Goal: Task Accomplishment & Management: Complete application form

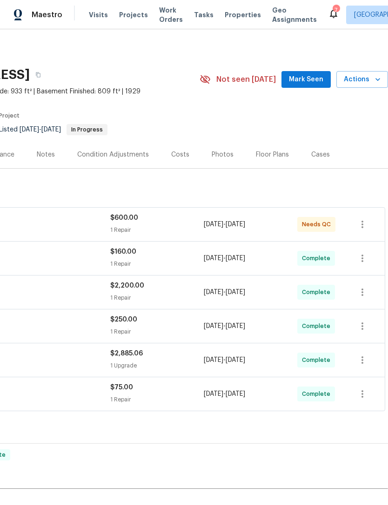
scroll to position [0, 138]
click at [142, 222] on div "$600.00" at bounding box center [156, 217] width 93 height 9
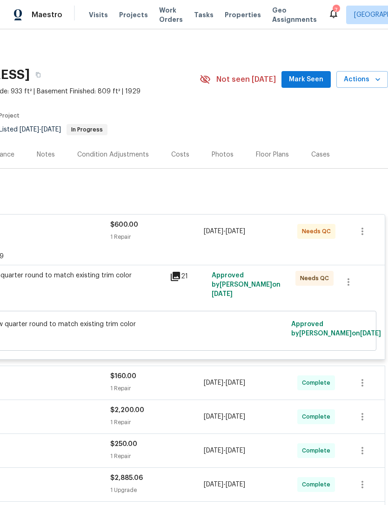
click at [178, 273] on icon at bounding box center [175, 276] width 9 height 9
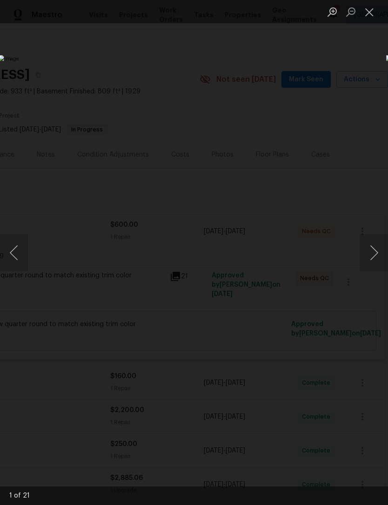
click at [374, 253] on button "Next image" at bounding box center [374, 252] width 28 height 37
click at [368, 251] on button "Next image" at bounding box center [374, 252] width 28 height 37
click at [372, 250] on button "Next image" at bounding box center [374, 252] width 28 height 37
click at [371, 250] on button "Next image" at bounding box center [374, 252] width 28 height 37
click at [375, 250] on button "Next image" at bounding box center [374, 252] width 28 height 37
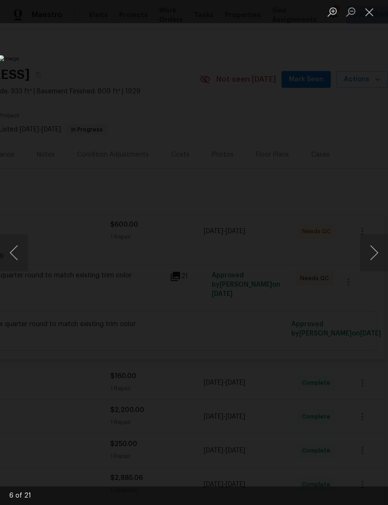
click at [373, 250] on button "Next image" at bounding box center [374, 252] width 28 height 37
click at [375, 246] on button "Next image" at bounding box center [374, 252] width 28 height 37
click at [373, 251] on button "Next image" at bounding box center [374, 252] width 28 height 37
click at [374, 250] on button "Next image" at bounding box center [374, 252] width 28 height 37
click at [371, 252] on button "Next image" at bounding box center [374, 252] width 28 height 37
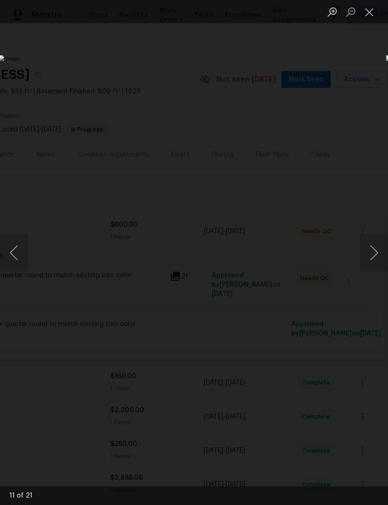
click at [369, 256] on button "Next image" at bounding box center [374, 252] width 28 height 37
click at [375, 255] on button "Next image" at bounding box center [374, 252] width 28 height 37
click at [371, 257] on button "Next image" at bounding box center [374, 252] width 28 height 37
click at [375, 254] on button "Next image" at bounding box center [374, 252] width 28 height 37
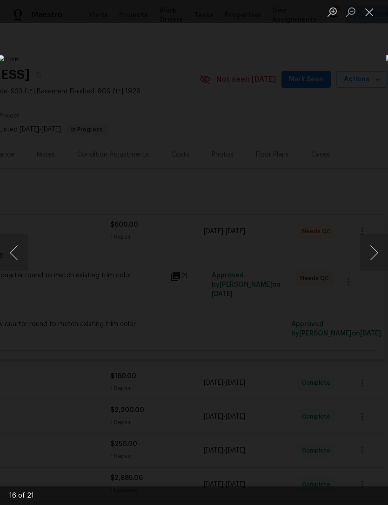
click at [13, 252] on button "Previous image" at bounding box center [14, 252] width 28 height 37
click at [373, 250] on button "Next image" at bounding box center [374, 252] width 28 height 37
click at [374, 255] on button "Next image" at bounding box center [374, 252] width 28 height 37
click at [373, 261] on button "Next image" at bounding box center [374, 252] width 28 height 37
click at [375, 249] on button "Next image" at bounding box center [374, 252] width 28 height 37
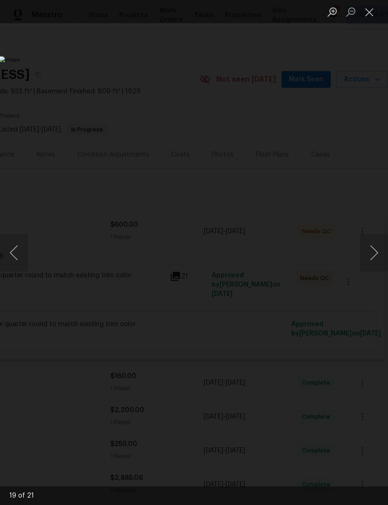
click at [373, 8] on button "Close lightbox" at bounding box center [369, 12] width 19 height 16
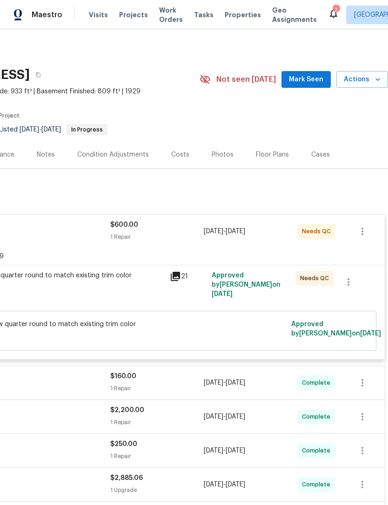
click at [91, 291] on div "Paint all new quarter round to match existing trim color $600.00" at bounding box center [62, 289] width 209 height 43
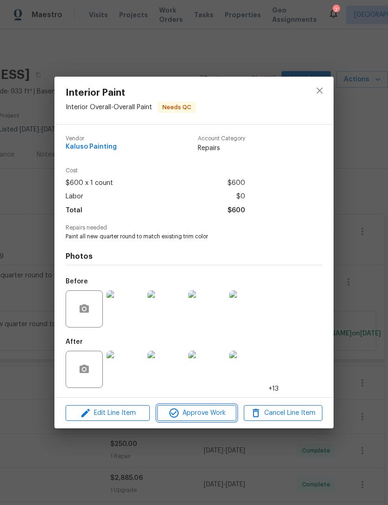
click at [194, 411] on span "Approve Work" at bounding box center [196, 414] width 73 height 12
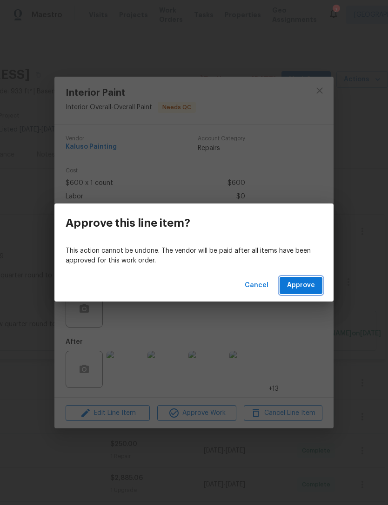
click at [295, 282] on span "Approve" at bounding box center [301, 286] width 28 height 12
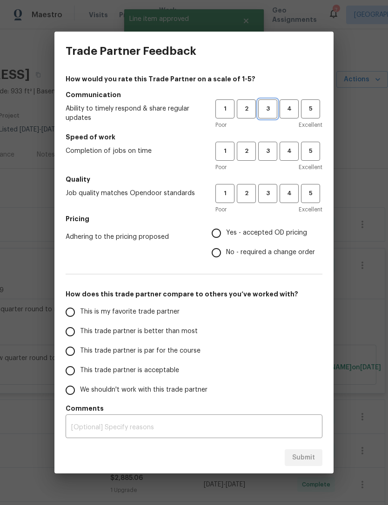
click at [270, 103] on button "3" at bounding box center [267, 108] width 19 height 19
click at [268, 149] on span "3" at bounding box center [267, 151] width 17 height 11
click at [263, 189] on span "3" at bounding box center [267, 193] width 17 height 11
click at [222, 232] on input "Yes - accepted OD pricing" at bounding box center [216, 234] width 20 height 20
radio input "true"
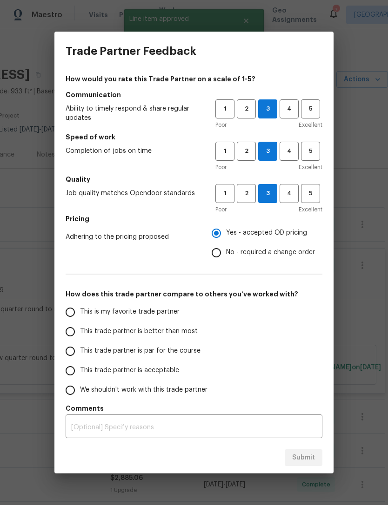
click at [71, 310] on input "This is my favorite trade partner" at bounding box center [70, 313] width 20 height 20
click at [311, 451] on button "Submit" at bounding box center [303, 457] width 38 height 17
radio input "true"
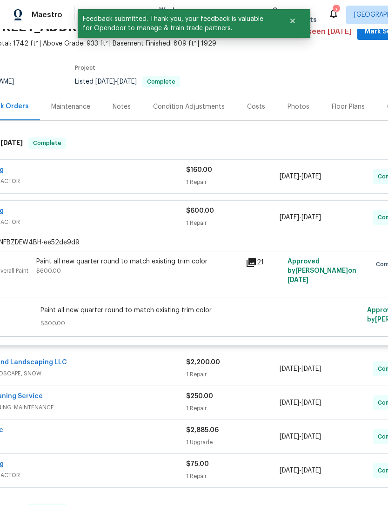
scroll to position [47, 61]
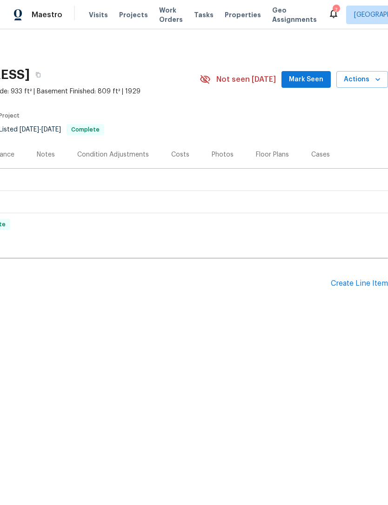
scroll to position [0, 138]
click at [365, 74] on span "Actions" at bounding box center [361, 80] width 37 height 12
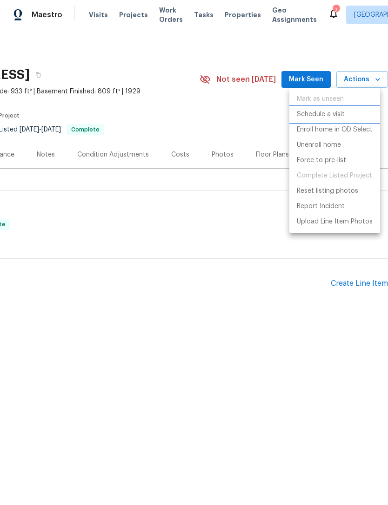
click at [324, 114] on p "Schedule a visit" at bounding box center [320, 115] width 48 height 10
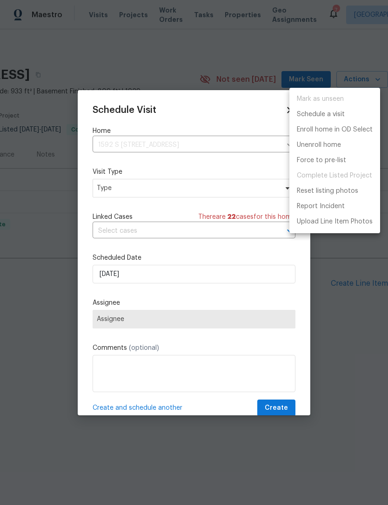
click at [137, 191] on div at bounding box center [194, 252] width 388 height 505
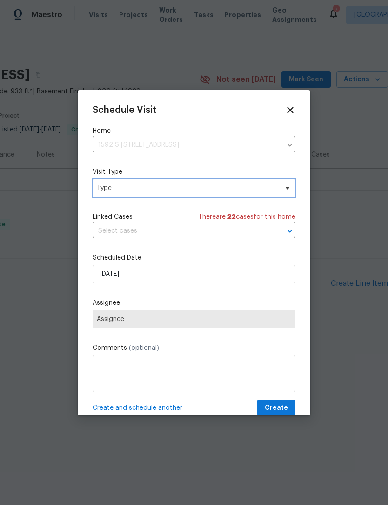
click at [148, 187] on span "Type" at bounding box center [187, 188] width 181 height 9
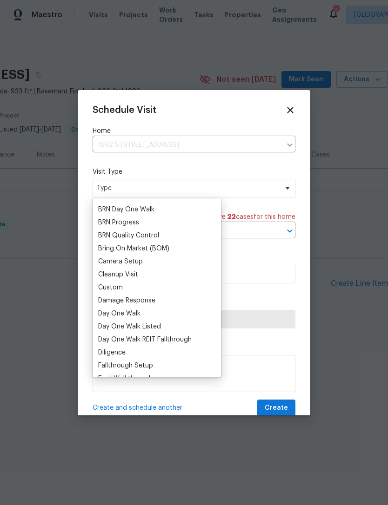
scroll to position [66, 0]
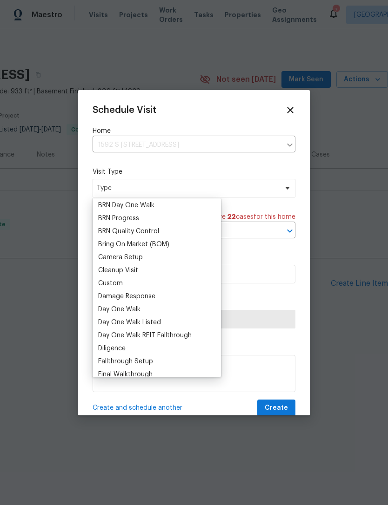
click at [121, 282] on div "Custom" at bounding box center [110, 283] width 25 height 9
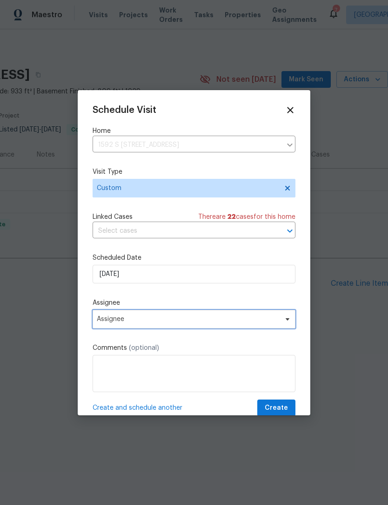
click at [139, 319] on span "Assignee" at bounding box center [188, 319] width 182 height 7
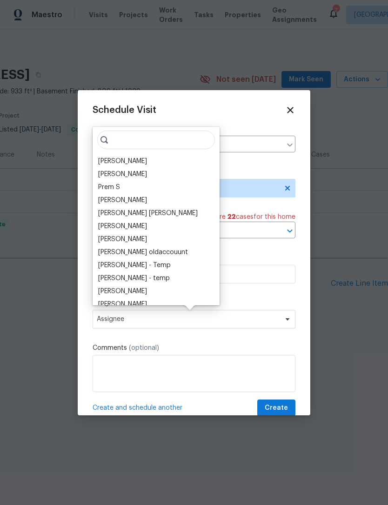
click at [126, 164] on div "[PERSON_NAME]" at bounding box center [122, 161] width 49 height 9
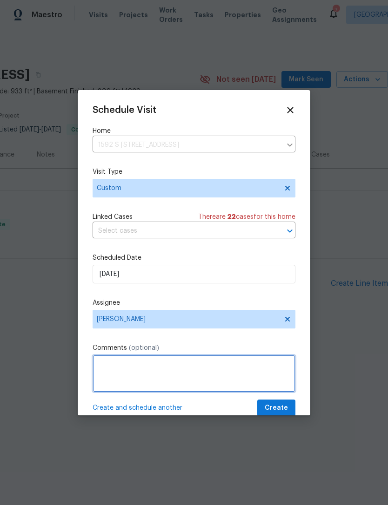
click at [147, 360] on textarea at bounding box center [193, 373] width 203 height 37
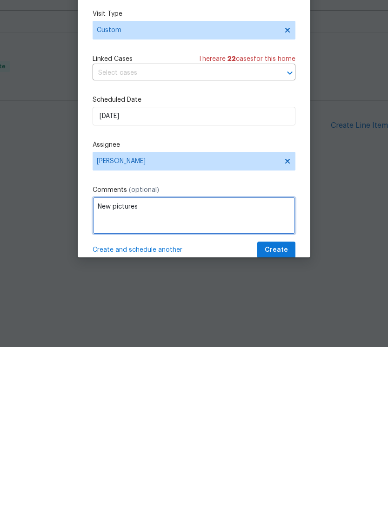
type textarea "New pictures"
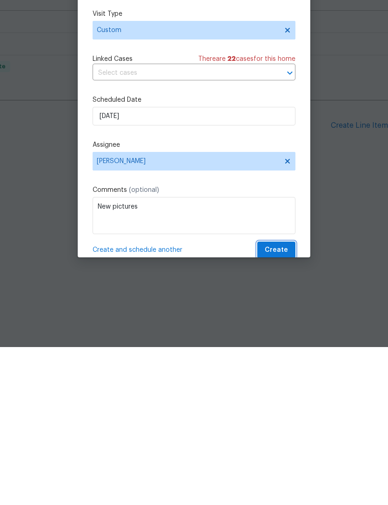
click at [277, 402] on span "Create" at bounding box center [275, 408] width 23 height 12
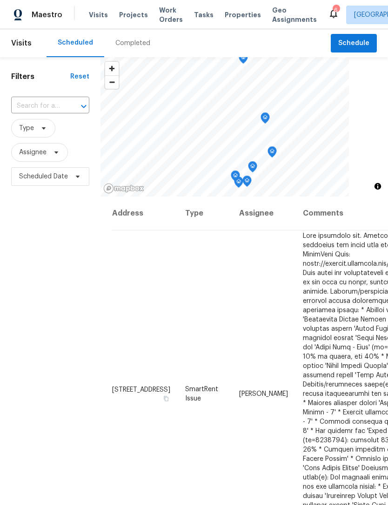
scroll to position [0, 0]
click at [232, 8] on div "Visits Projects Work Orders Tasks Properties Geo Assignments" at bounding box center [208, 15] width 239 height 19
click at [230, 13] on span "Properties" at bounding box center [242, 14] width 36 height 9
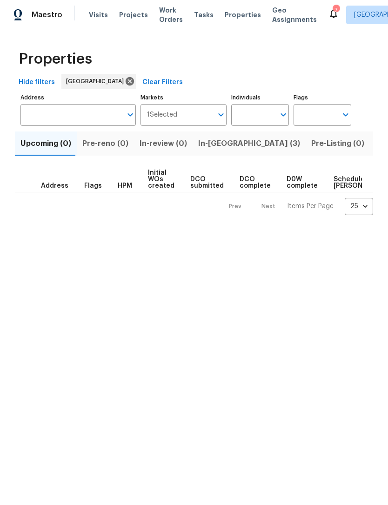
click at [95, 13] on span "Visits" at bounding box center [98, 14] width 19 height 9
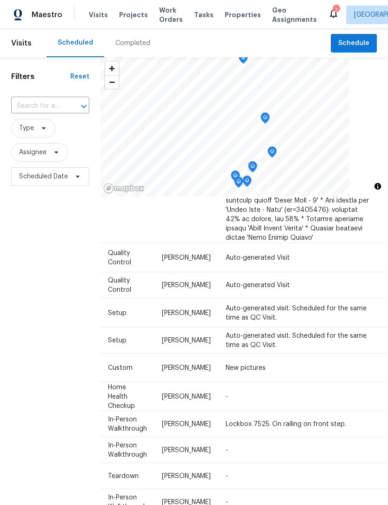
scroll to position [387, 77]
click at [0, 0] on icon at bounding box center [0, 0] width 0 height 0
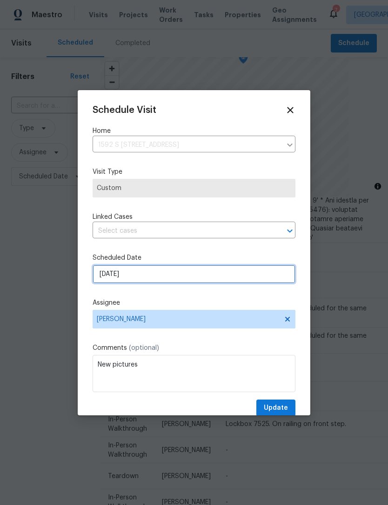
click at [141, 272] on input "10/6/2025" at bounding box center [193, 274] width 203 height 19
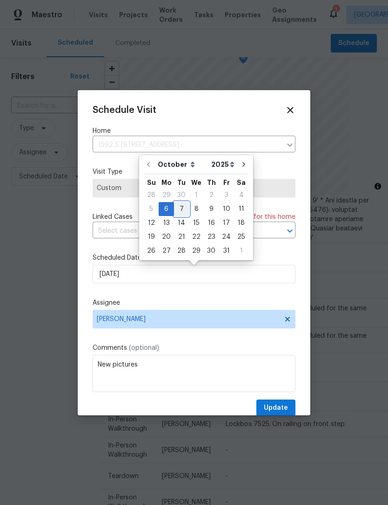
click at [180, 211] on div "7" at bounding box center [181, 209] width 15 height 13
type input "[DATE]"
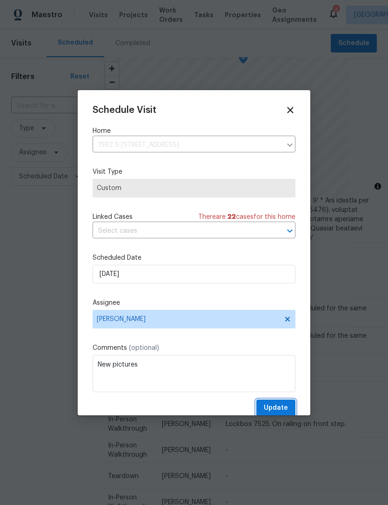
click at [280, 407] on span "Update" at bounding box center [275, 408] width 24 height 12
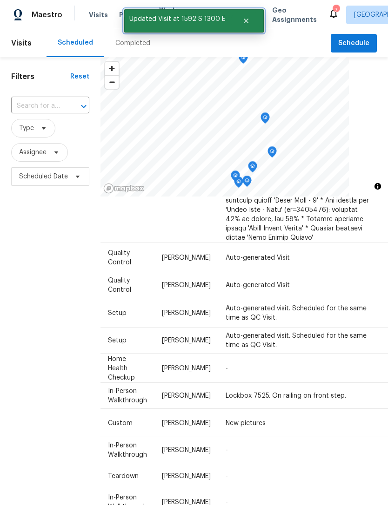
click at [248, 20] on icon "Close" at bounding box center [245, 20] width 7 height 7
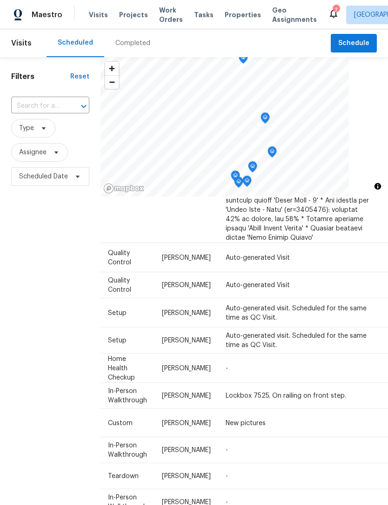
click at [230, 15] on span "Properties" at bounding box center [242, 14] width 36 height 9
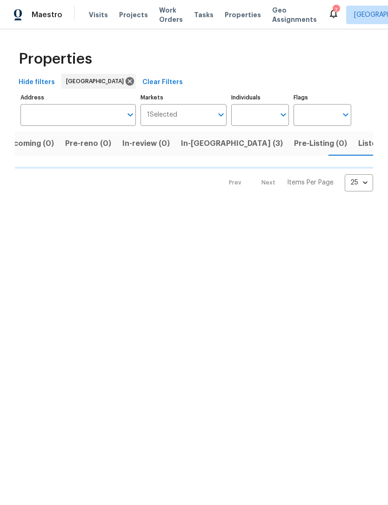
scroll to position [0, 19]
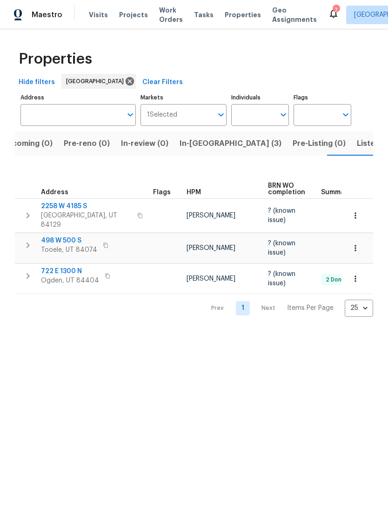
click at [73, 207] on span "2258 W 4185 S" at bounding box center [86, 206] width 91 height 9
click at [354, 216] on icon "button" at bounding box center [354, 215] width 9 height 9
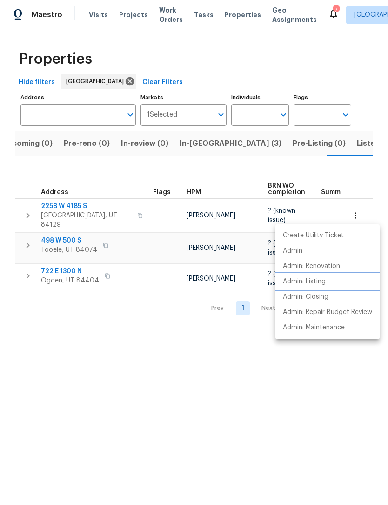
click at [316, 281] on p "Admin: Listing" at bounding box center [304, 282] width 43 height 10
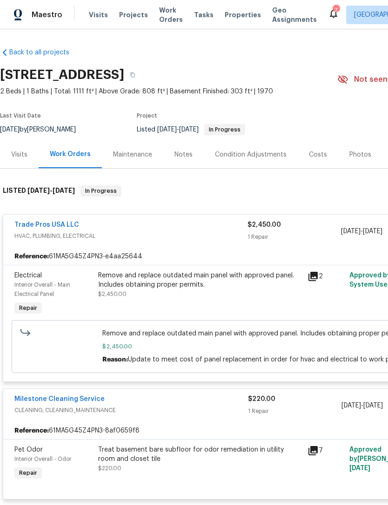
scroll to position [0, 138]
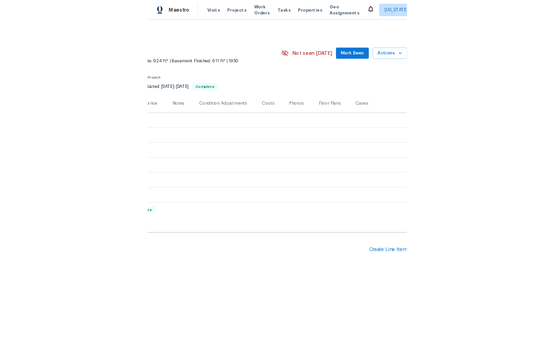
scroll to position [0, 138]
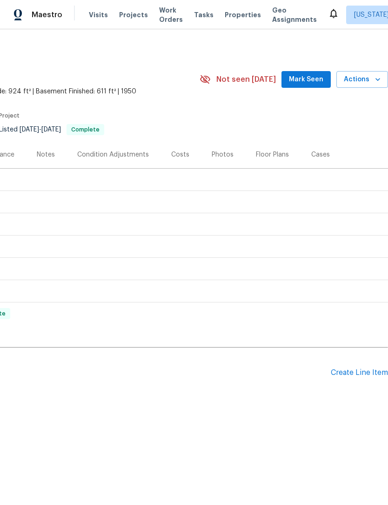
click at [357, 374] on div "Create Line Item" at bounding box center [358, 373] width 57 height 9
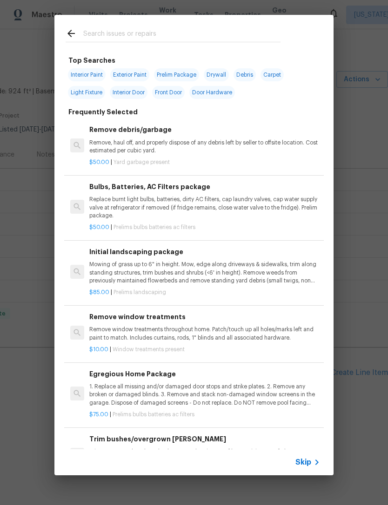
click at [310, 460] on span "Skip" at bounding box center [303, 462] width 16 height 9
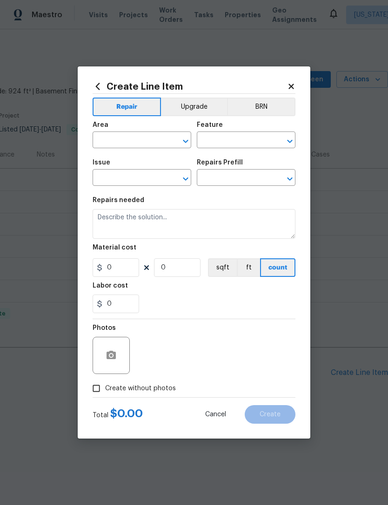
click at [130, 143] on input "text" at bounding box center [128, 141] width 72 height 14
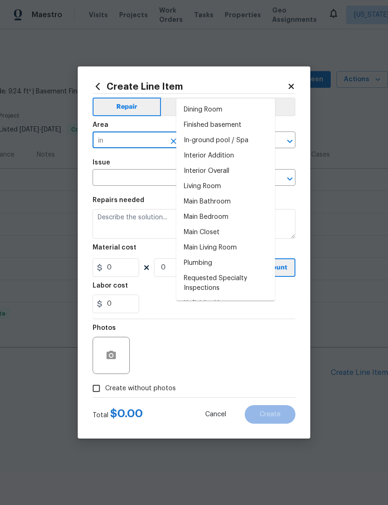
scroll to position [0, 0]
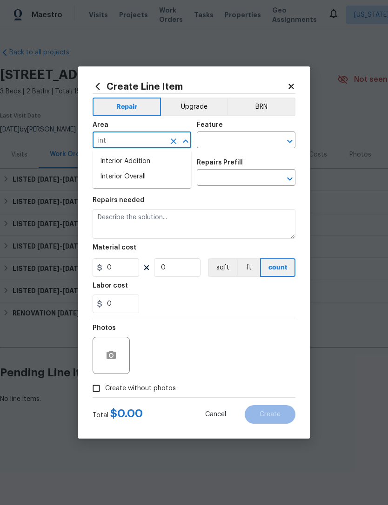
click at [134, 180] on li "Interior Overall" at bounding box center [141, 176] width 99 height 15
type input "Interior Overall"
click at [242, 143] on input "text" at bounding box center [233, 141] width 72 height 14
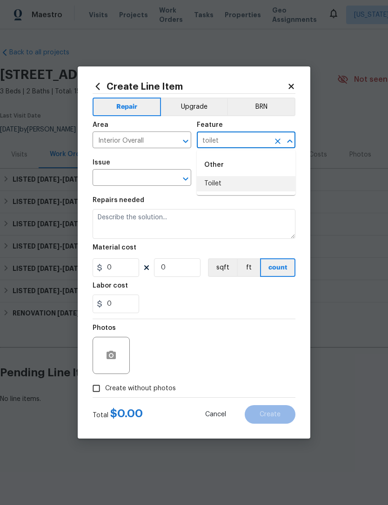
click at [231, 184] on li "Toilet" at bounding box center [246, 183] width 99 height 15
type input "Toilet"
click at [159, 182] on input "text" at bounding box center [128, 178] width 72 height 14
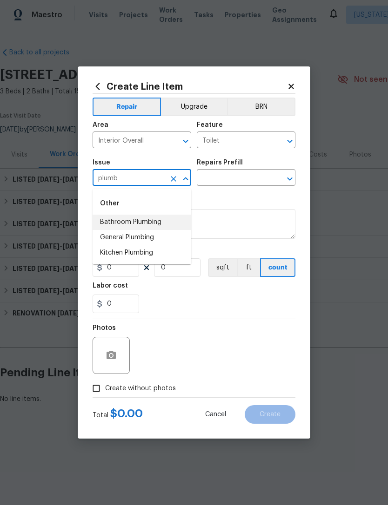
click at [152, 224] on li "Bathroom Plumbing" at bounding box center [141, 222] width 99 height 15
type input "Bathroom Plumbing"
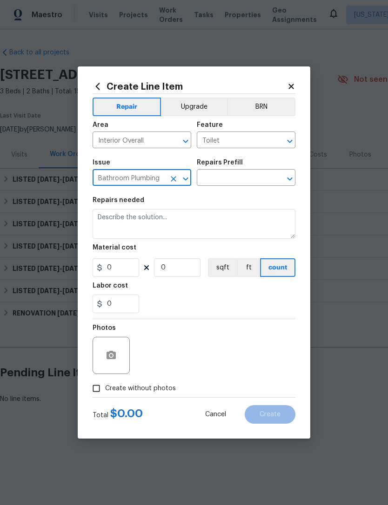
click at [256, 182] on input "text" at bounding box center [233, 178] width 72 height 14
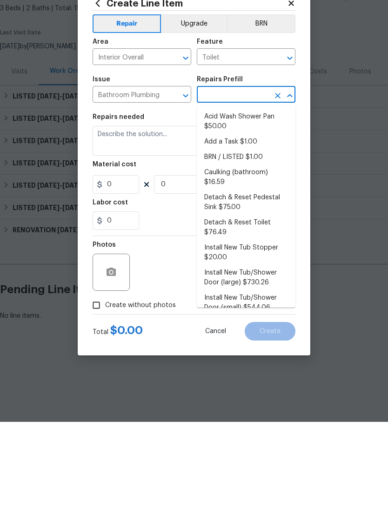
click at [249, 217] on li "Add a Task $1.00" at bounding box center [246, 224] width 99 height 15
type input "Add a Task $1.00"
type input "Plumbing"
type textarea "HPM to detail"
type input "1"
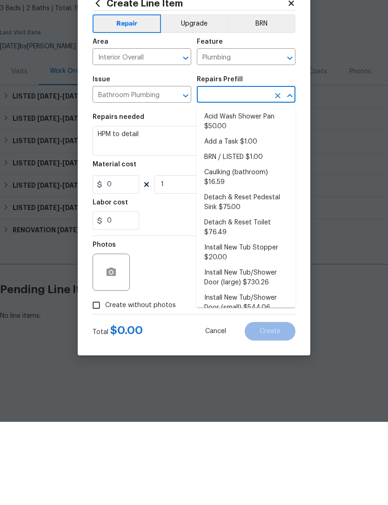
type input "Add a Task $1.00"
type input "1"
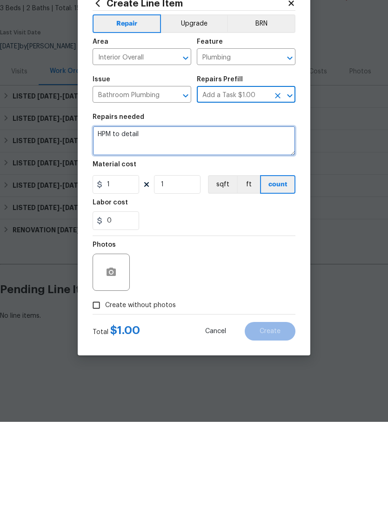
click at [134, 209] on textarea "HPM to detail" at bounding box center [193, 224] width 203 height 30
type textarea "Replace toilet tank gaskets between tank and bowl"
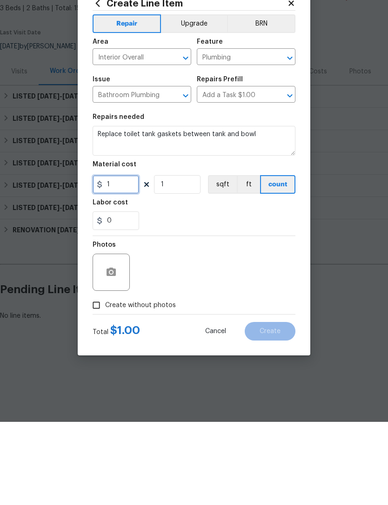
click at [125, 258] on input "1" at bounding box center [115, 267] width 46 height 19
click at [119, 258] on input "1" at bounding box center [115, 267] width 46 height 19
type input "75"
click at [116, 337] on div at bounding box center [110, 355] width 37 height 37
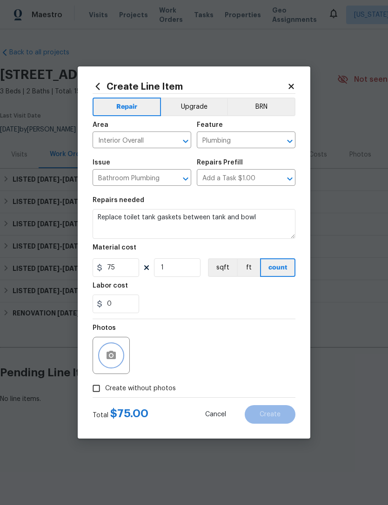
click at [115, 363] on button "button" at bounding box center [111, 355] width 22 height 22
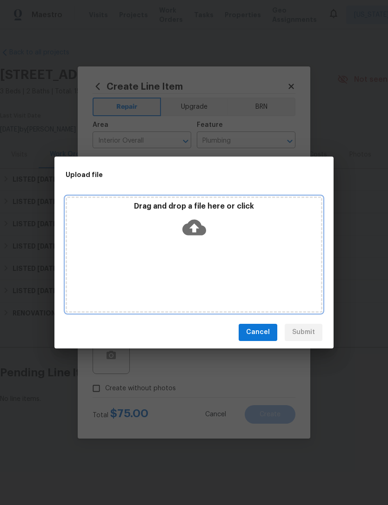
click at [195, 226] on icon at bounding box center [194, 228] width 24 height 24
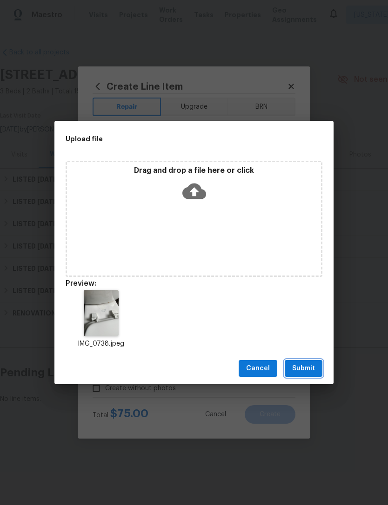
click at [310, 364] on span "Submit" at bounding box center [303, 369] width 23 height 12
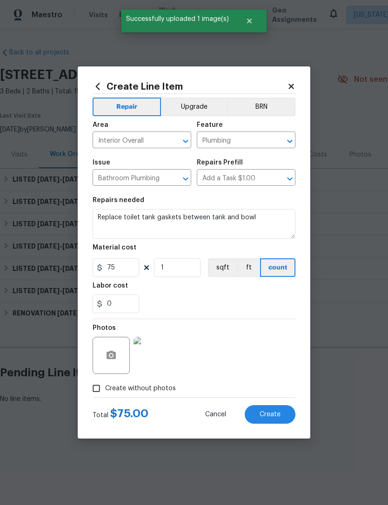
click at [277, 411] on button "Create" at bounding box center [269, 414] width 51 height 19
type input "0"
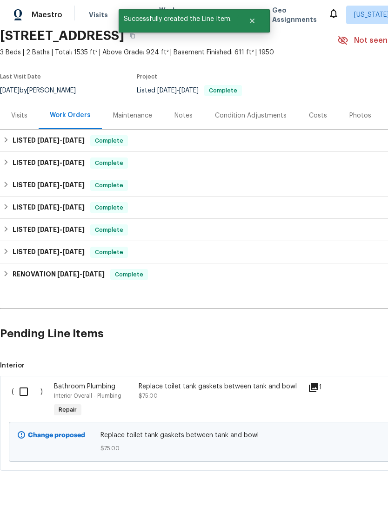
scroll to position [38, 0]
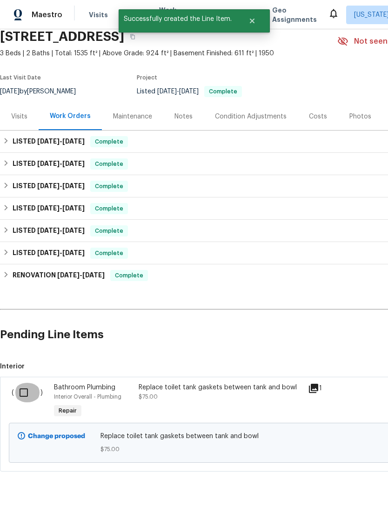
click at [24, 392] on input "checkbox" at bounding box center [27, 393] width 26 height 20
checkbox input "true"
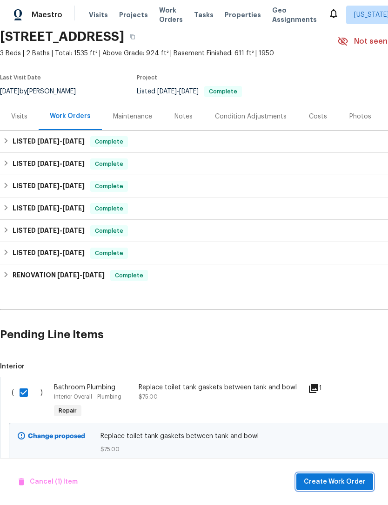
click at [333, 480] on span "Create Work Order" at bounding box center [334, 482] width 62 height 12
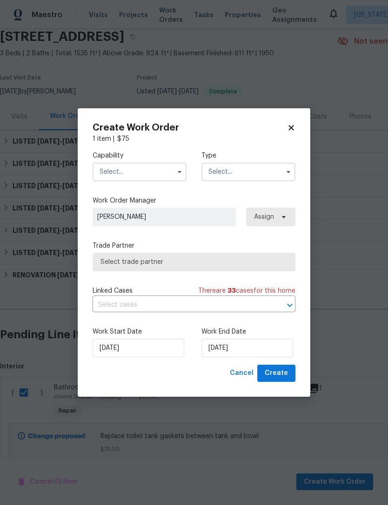
click at [140, 173] on input "text" at bounding box center [139, 172] width 94 height 19
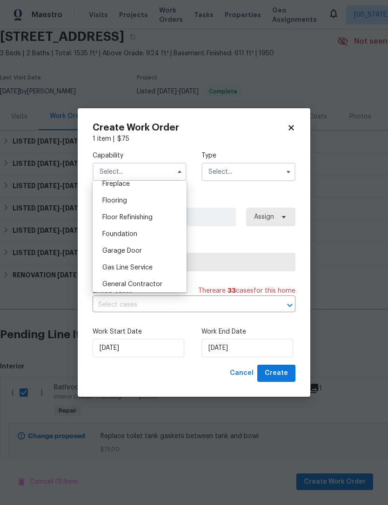
scroll to position [356, 0]
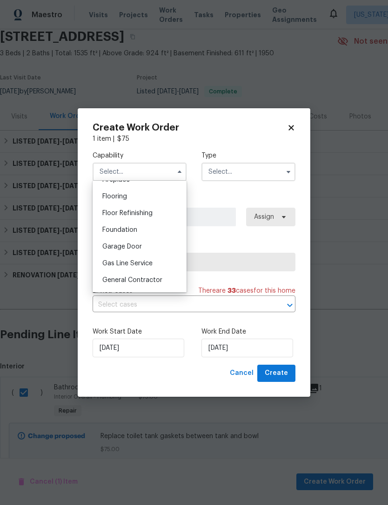
click at [151, 285] on div "General Contractor" at bounding box center [139, 280] width 89 height 17
type input "General Contractor"
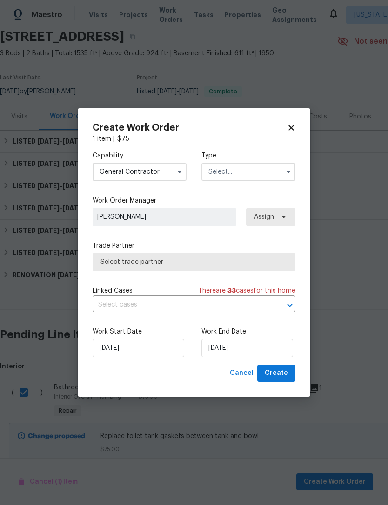
click at [241, 169] on input "text" at bounding box center [248, 172] width 94 height 19
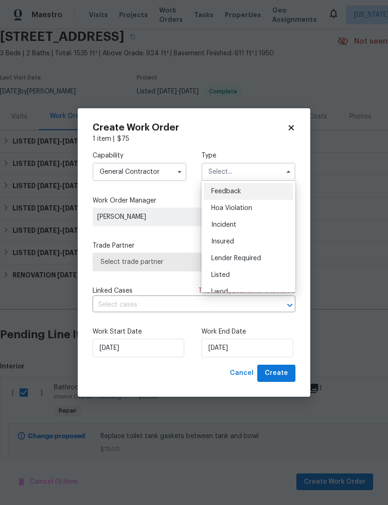
click at [230, 272] on div "Listed" at bounding box center [248, 275] width 89 height 17
type input "Listed"
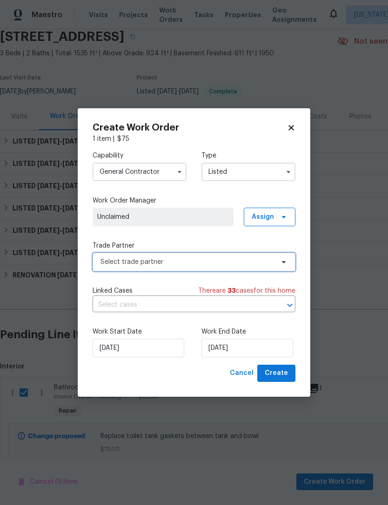
click at [155, 261] on span "Select trade partner" at bounding box center [186, 261] width 173 height 9
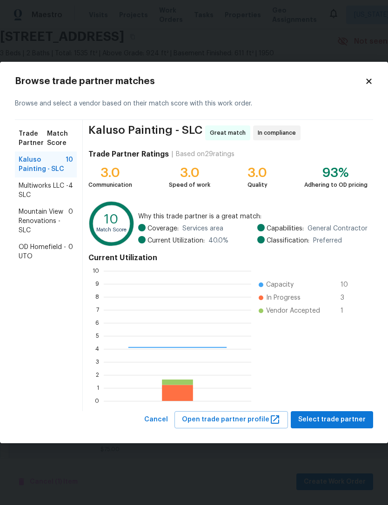
scroll to position [130, 147]
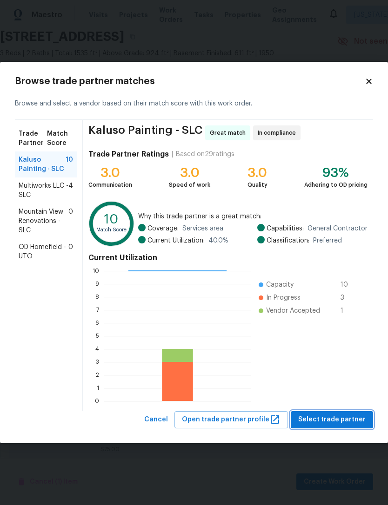
click at [336, 418] on span "Select trade partner" at bounding box center [331, 420] width 67 height 12
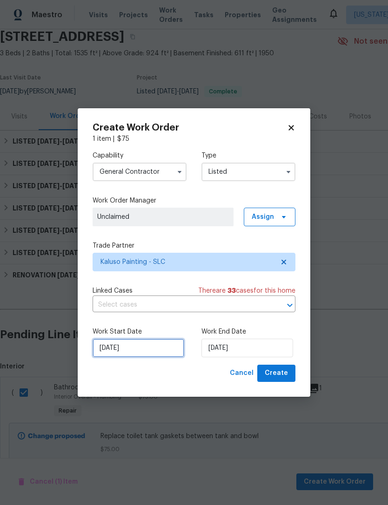
click at [154, 347] on input "10/6/2025" at bounding box center [138, 348] width 92 height 19
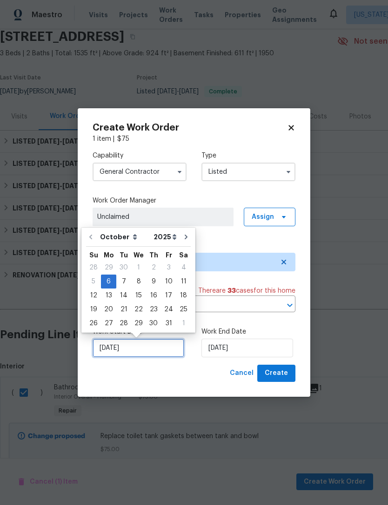
scroll to position [17, 0]
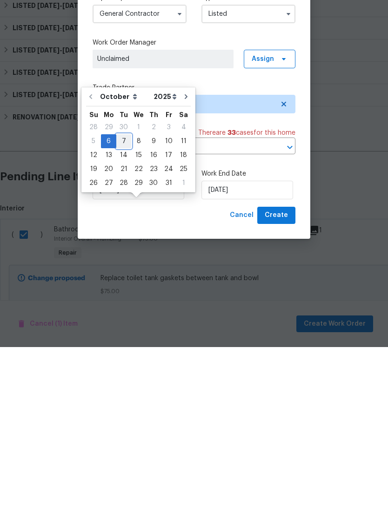
click at [123, 293] on div "7" at bounding box center [123, 299] width 15 height 13
type input "[DATE]"
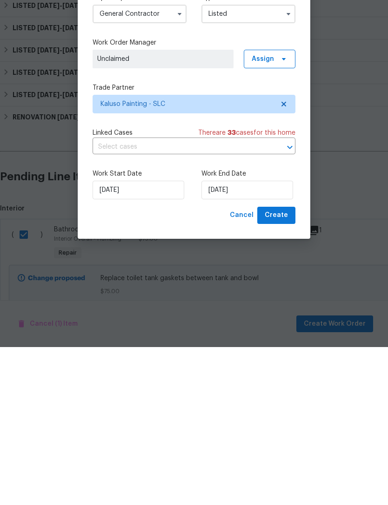
scroll to position [30, 0]
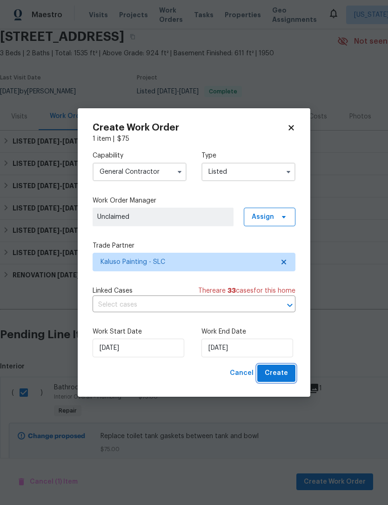
click at [282, 375] on span "Create" at bounding box center [275, 374] width 23 height 12
checkbox input "false"
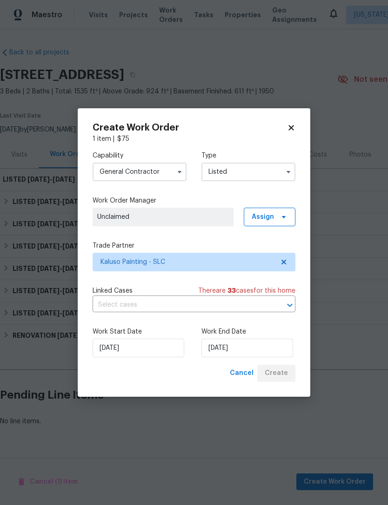
scroll to position [0, 0]
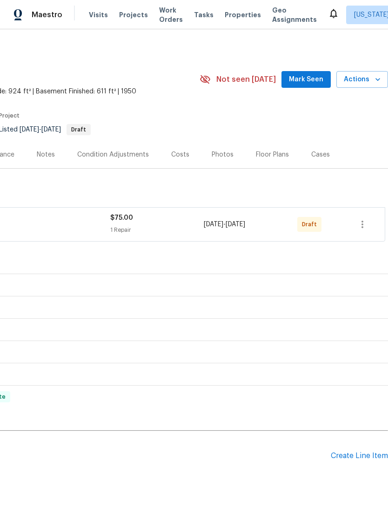
scroll to position [0, 138]
click at [366, 221] on icon "button" at bounding box center [361, 224] width 11 height 11
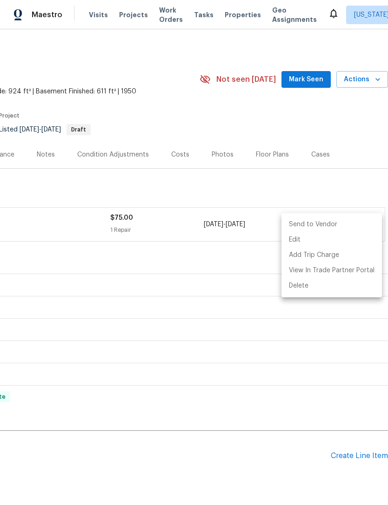
click at [330, 224] on li "Send to Vendor" at bounding box center [331, 224] width 100 height 15
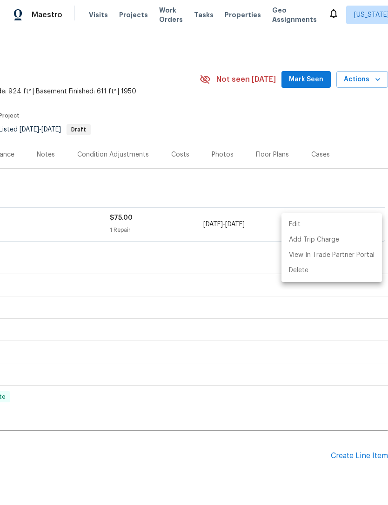
click at [306, 79] on div at bounding box center [194, 252] width 388 height 505
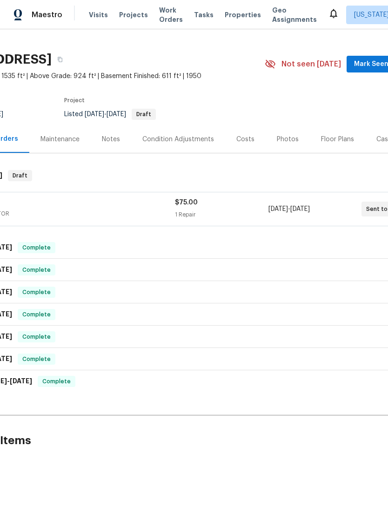
scroll to position [15, 72]
